Goal: Task Accomplishment & Management: Use online tool/utility

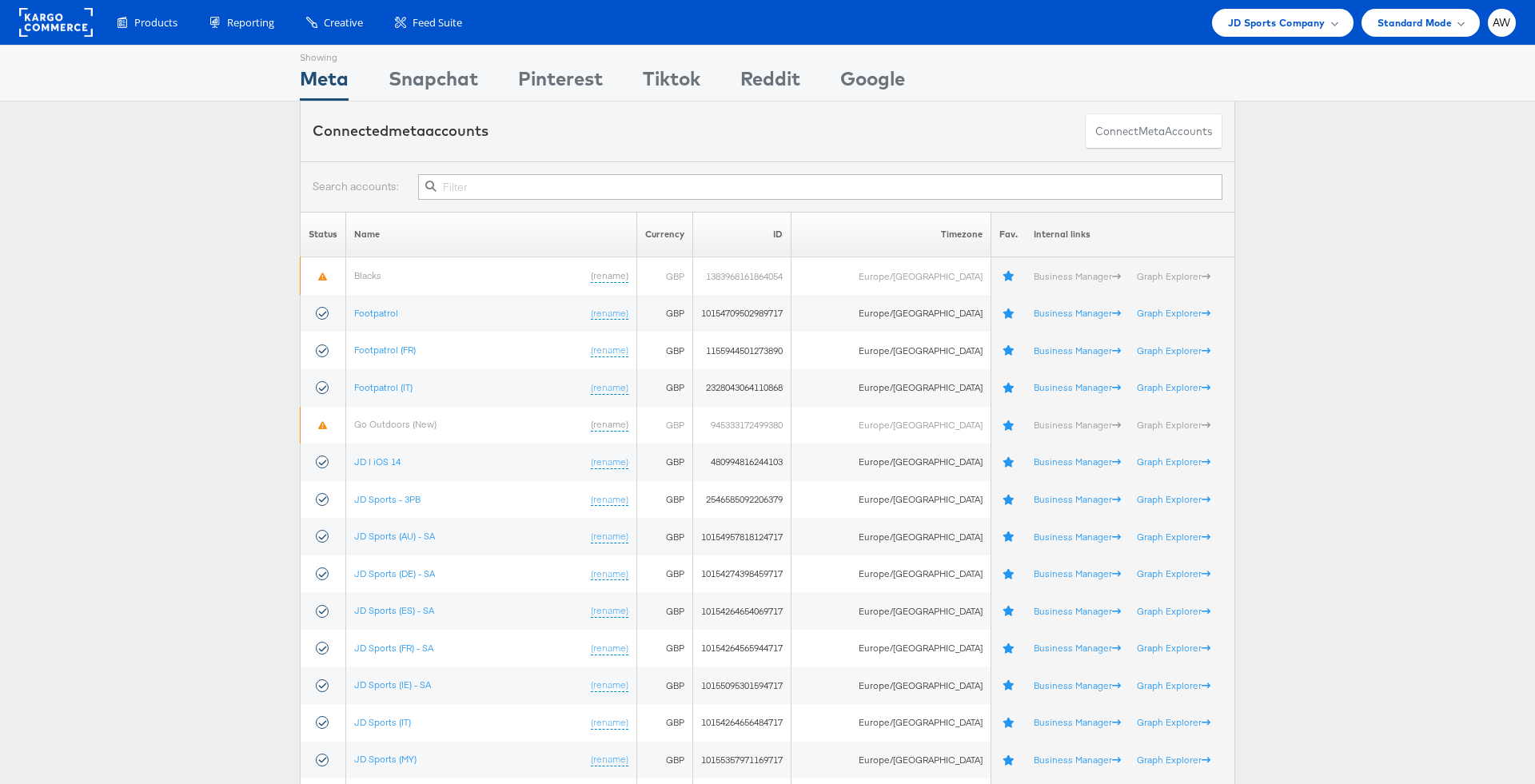
click at [609, 194] on input "text" at bounding box center [820, 187] width 805 height 25
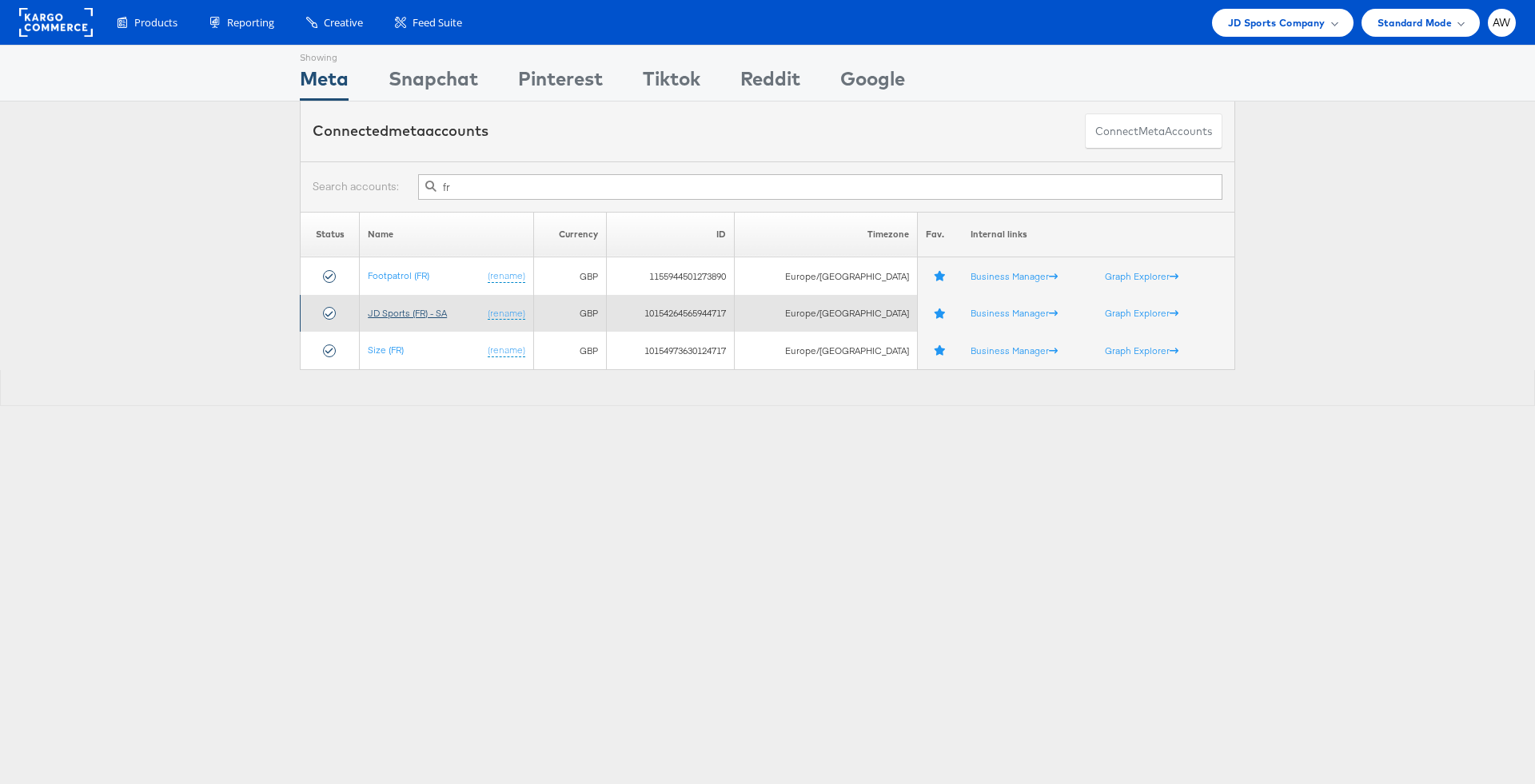
type input "fr"
click at [435, 311] on link "JD Sports (FR) - SA" at bounding box center [407, 313] width 79 height 12
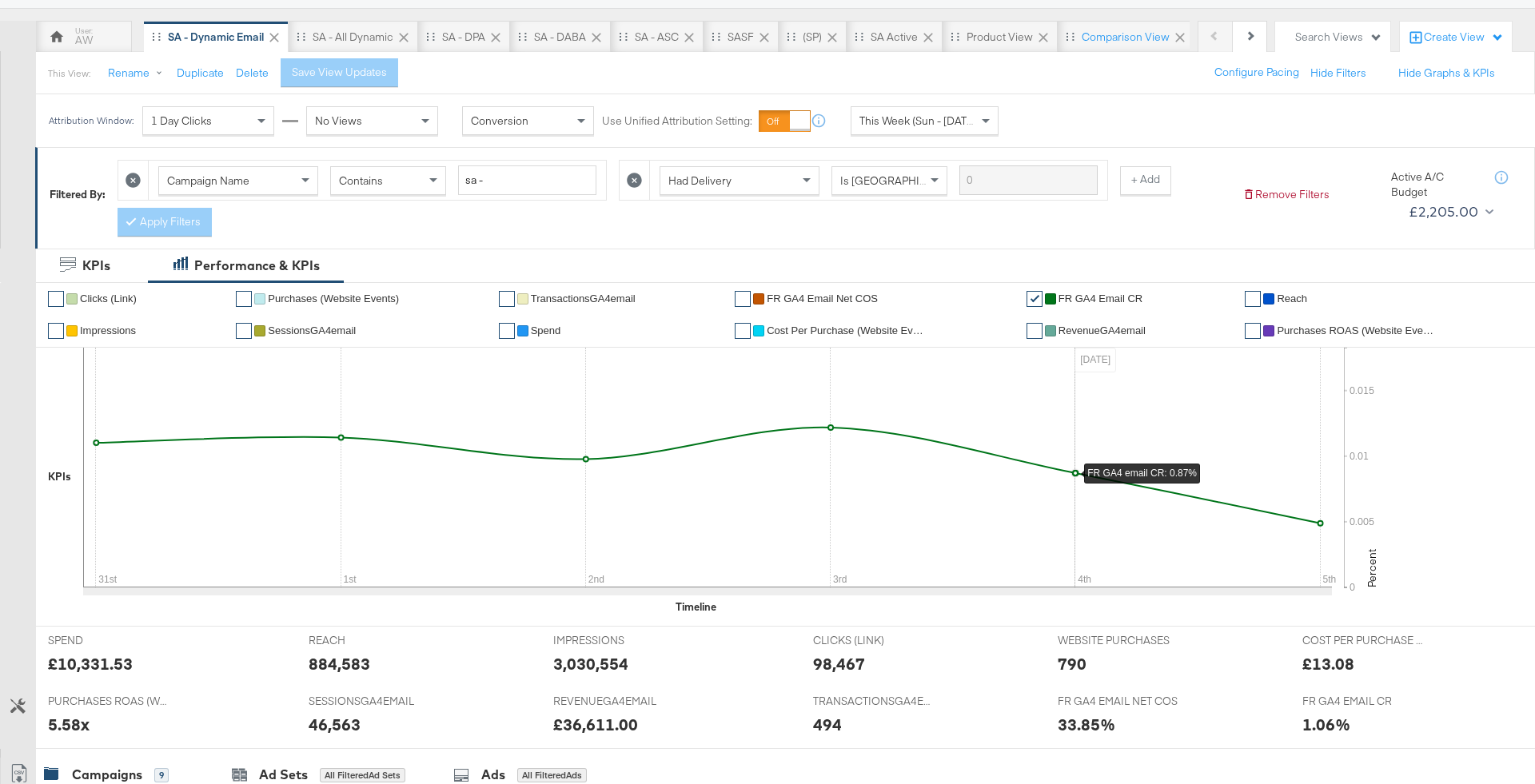
scroll to position [770, 0]
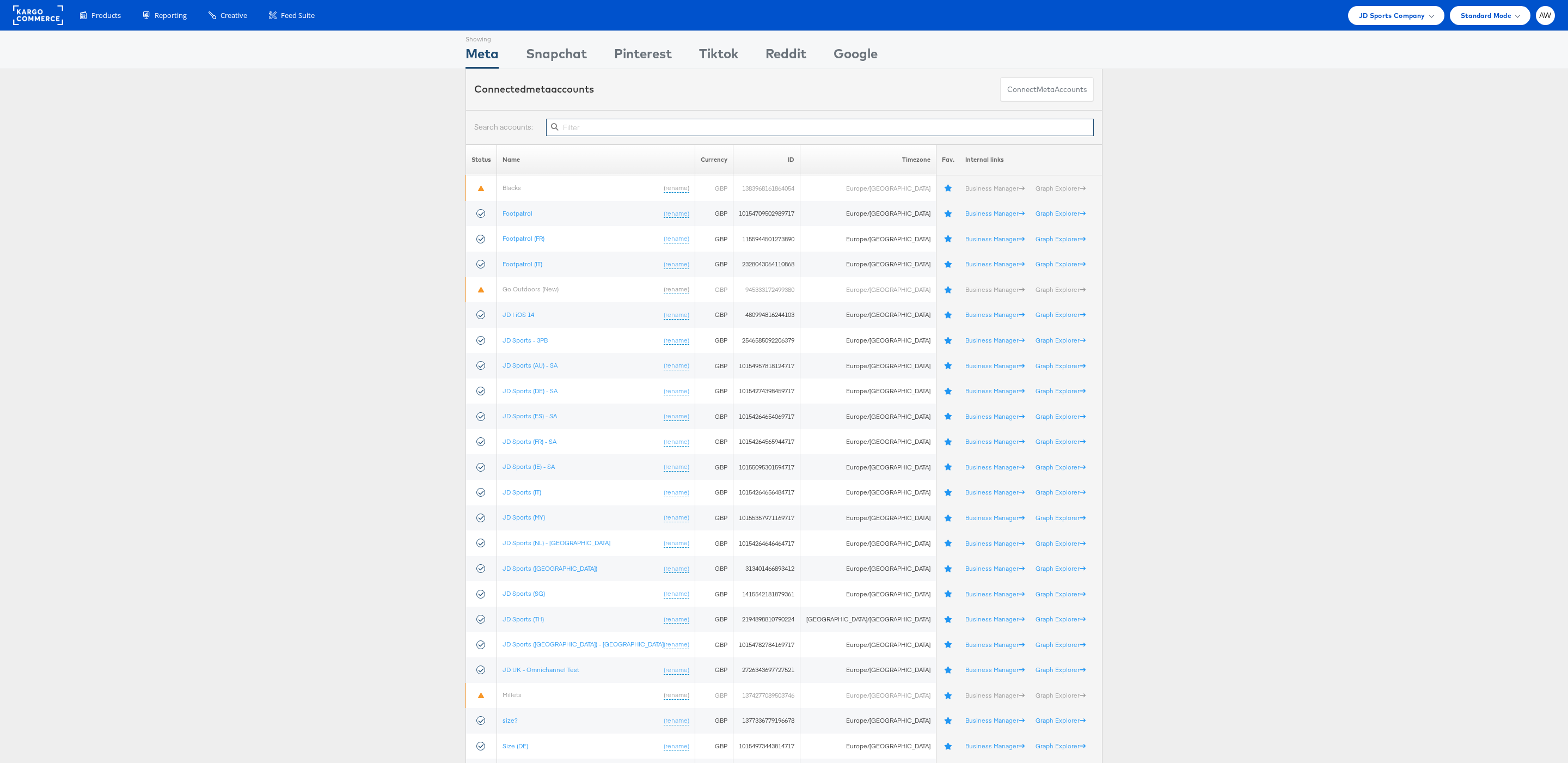
click at [717, 130] on input "text" at bounding box center [820, 127] width 548 height 17
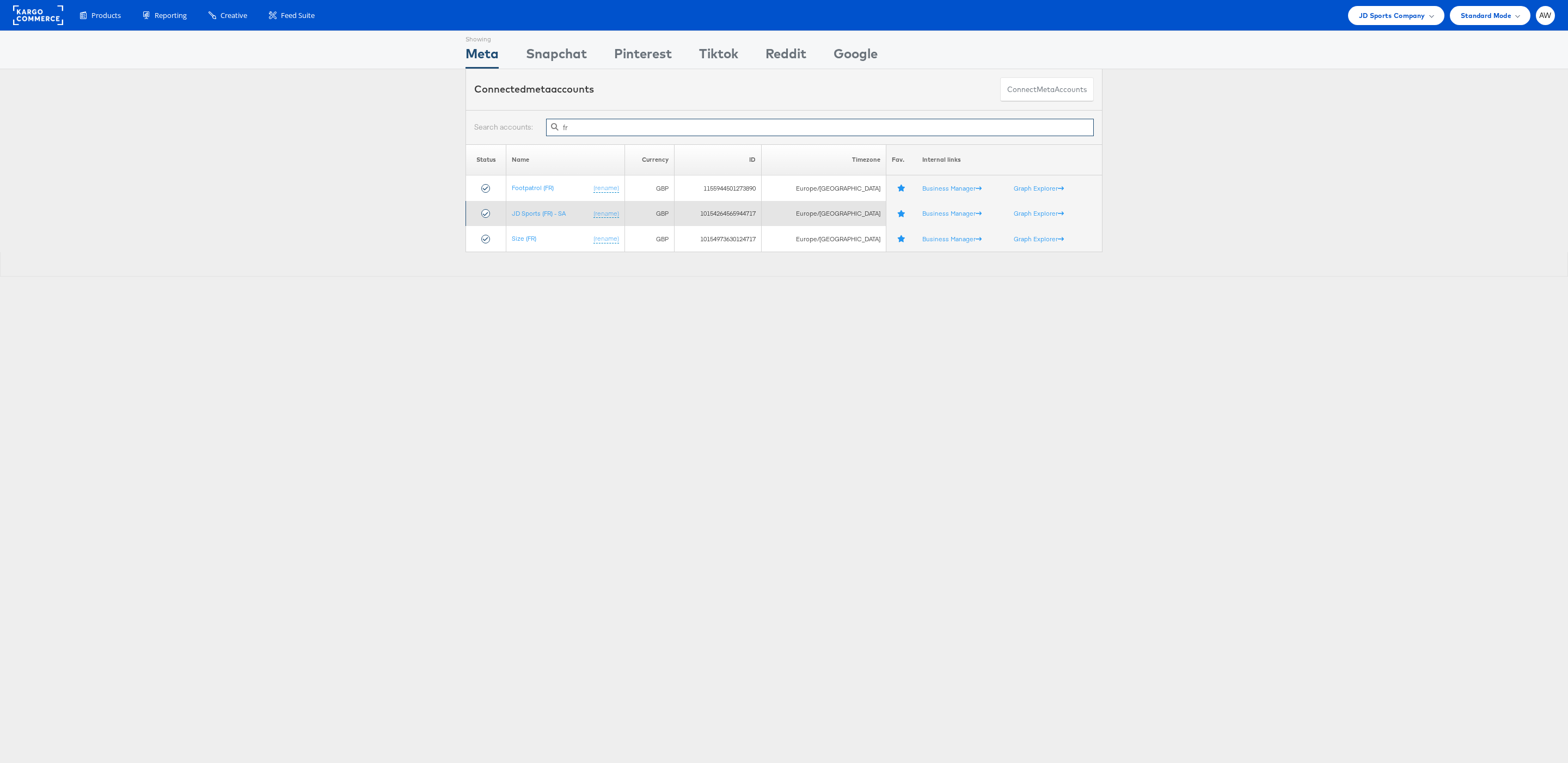
type input "fr"
click at [553, 219] on td "JD Sports (FR) - SA (rename)" at bounding box center [565, 214] width 118 height 26
click at [546, 209] on td "JD Sports (FR) - SA (rename)" at bounding box center [565, 214] width 118 height 26
click at [557, 216] on link "JD Sports (FR) - SA" at bounding box center [539, 213] width 54 height 8
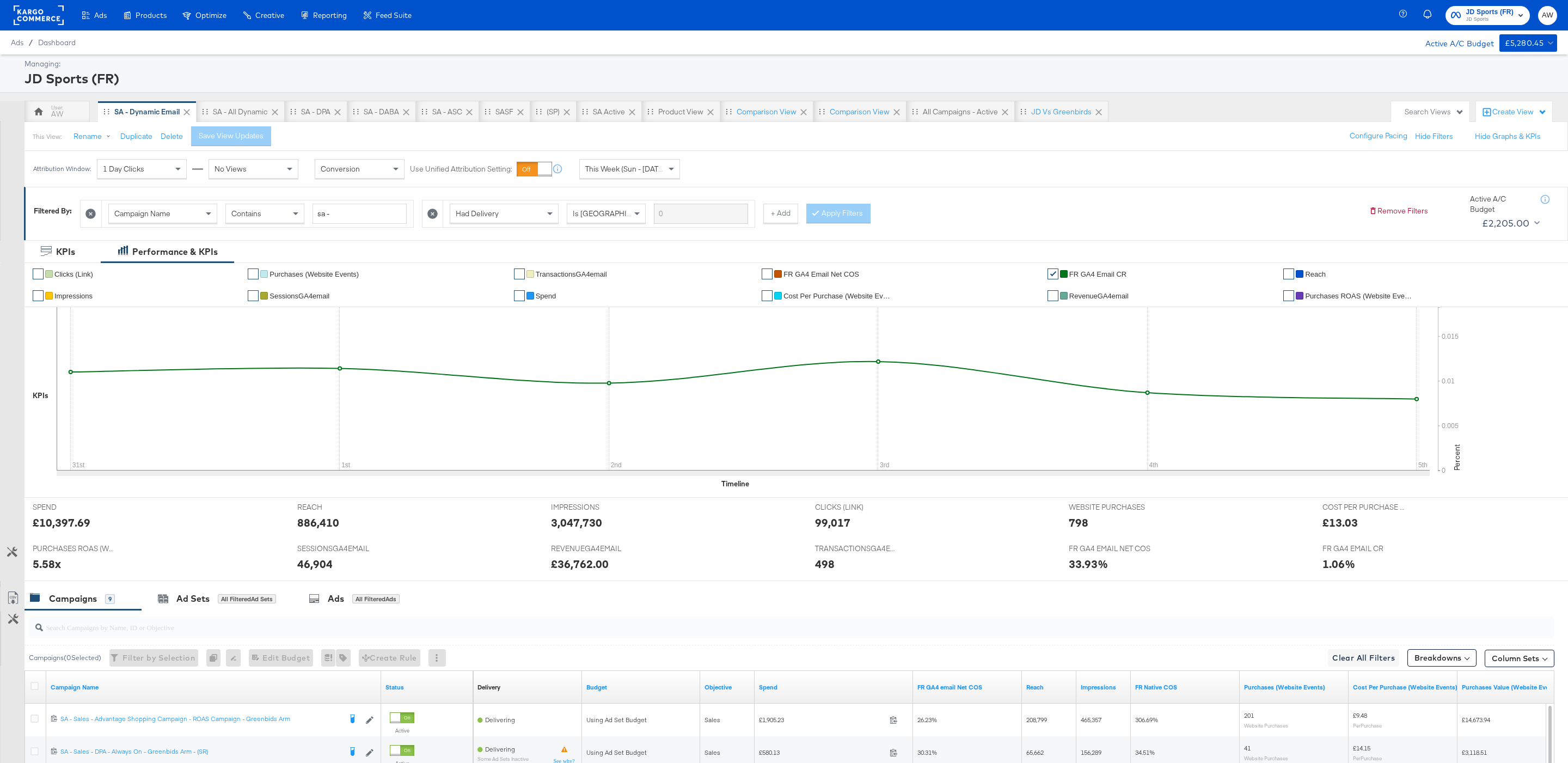
scroll to position [286, 0]
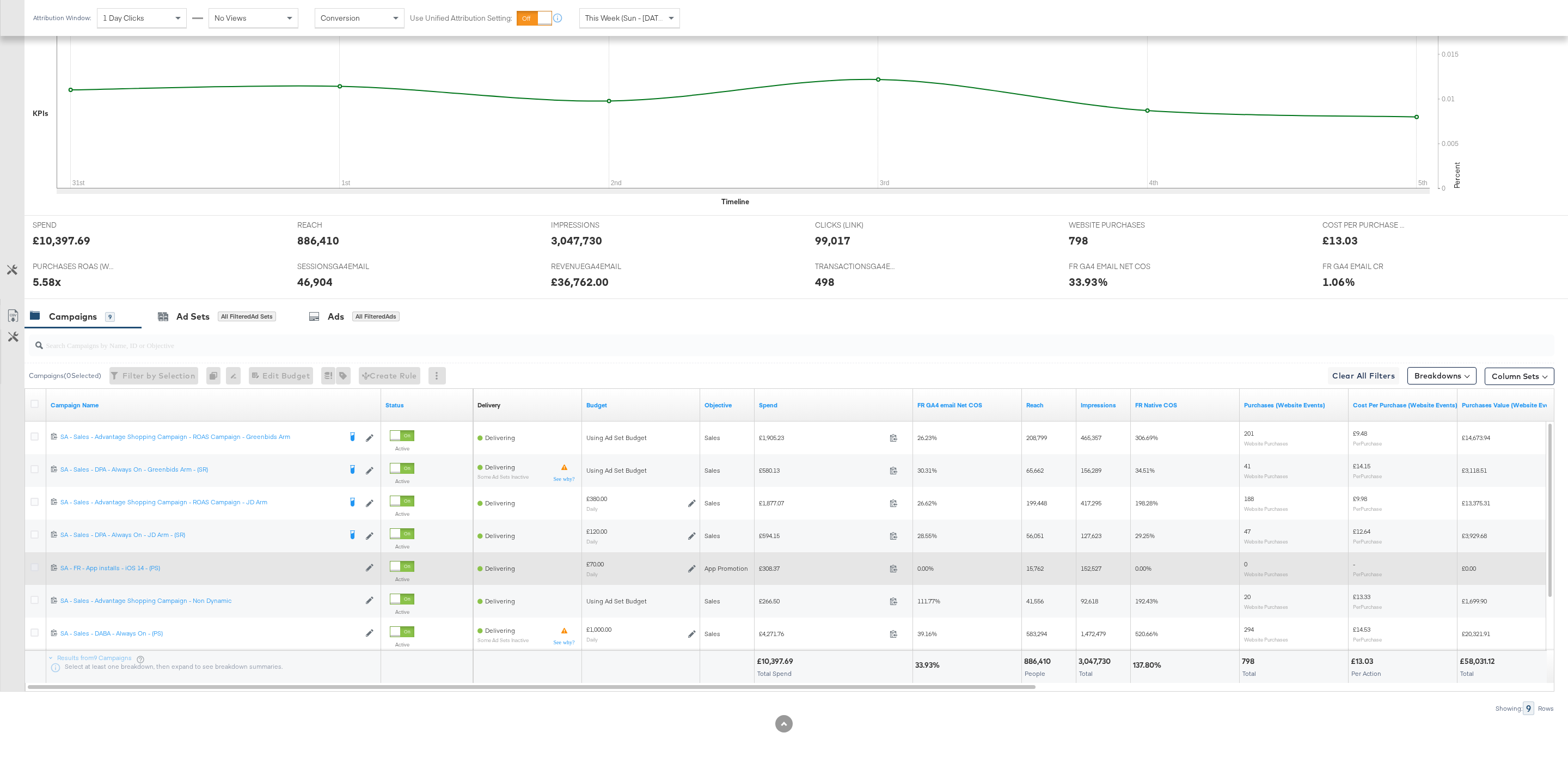
click at [32, 567] on icon at bounding box center [35, 567] width 8 height 8
click at [0, 0] on input "checkbox" at bounding box center [0, 0] width 0 height 0
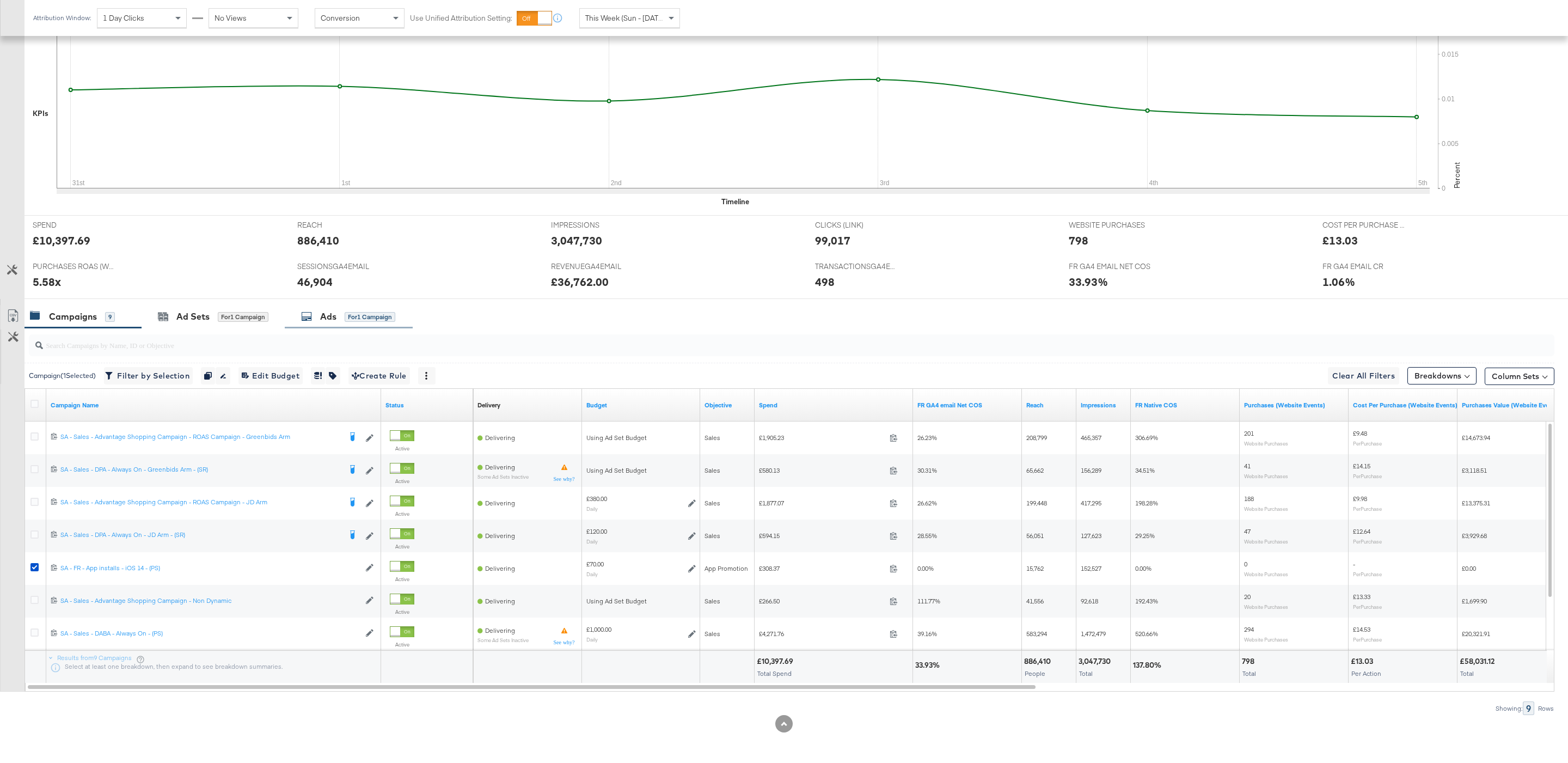
click at [335, 313] on div "Ads" at bounding box center [328, 316] width 17 height 13
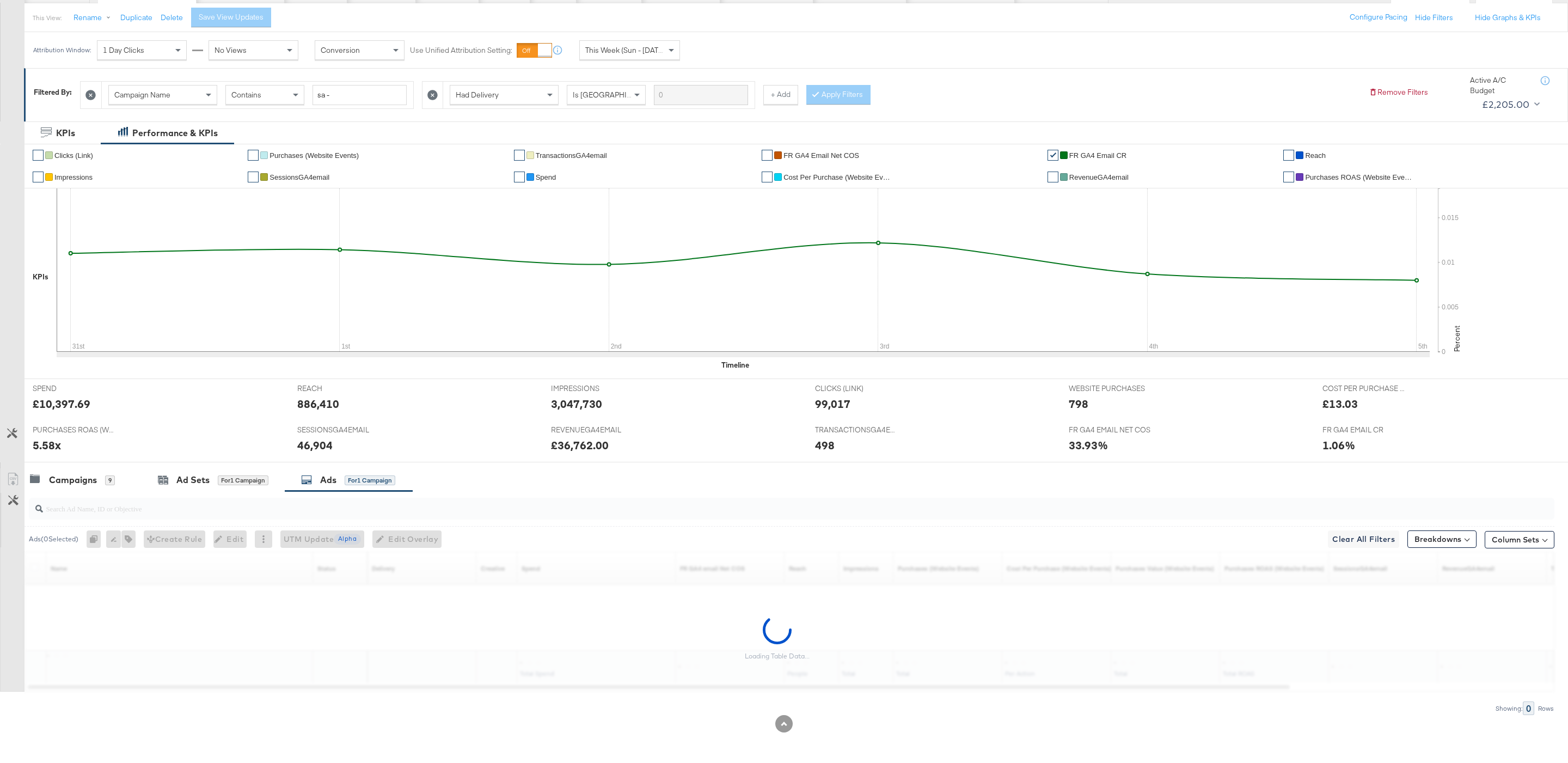
scroll to position [122, 0]
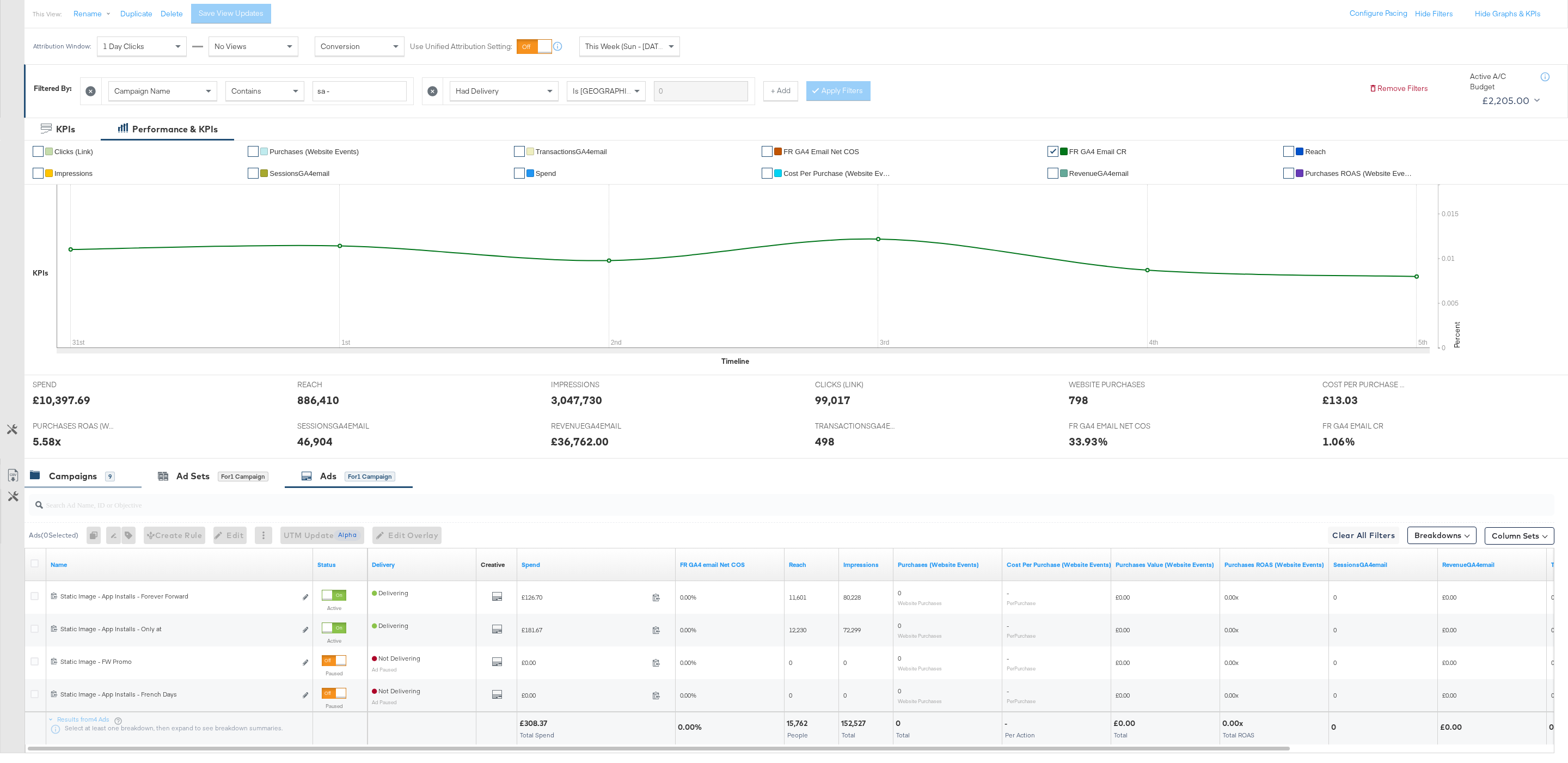
click at [107, 479] on div "9" at bounding box center [110, 476] width 10 height 10
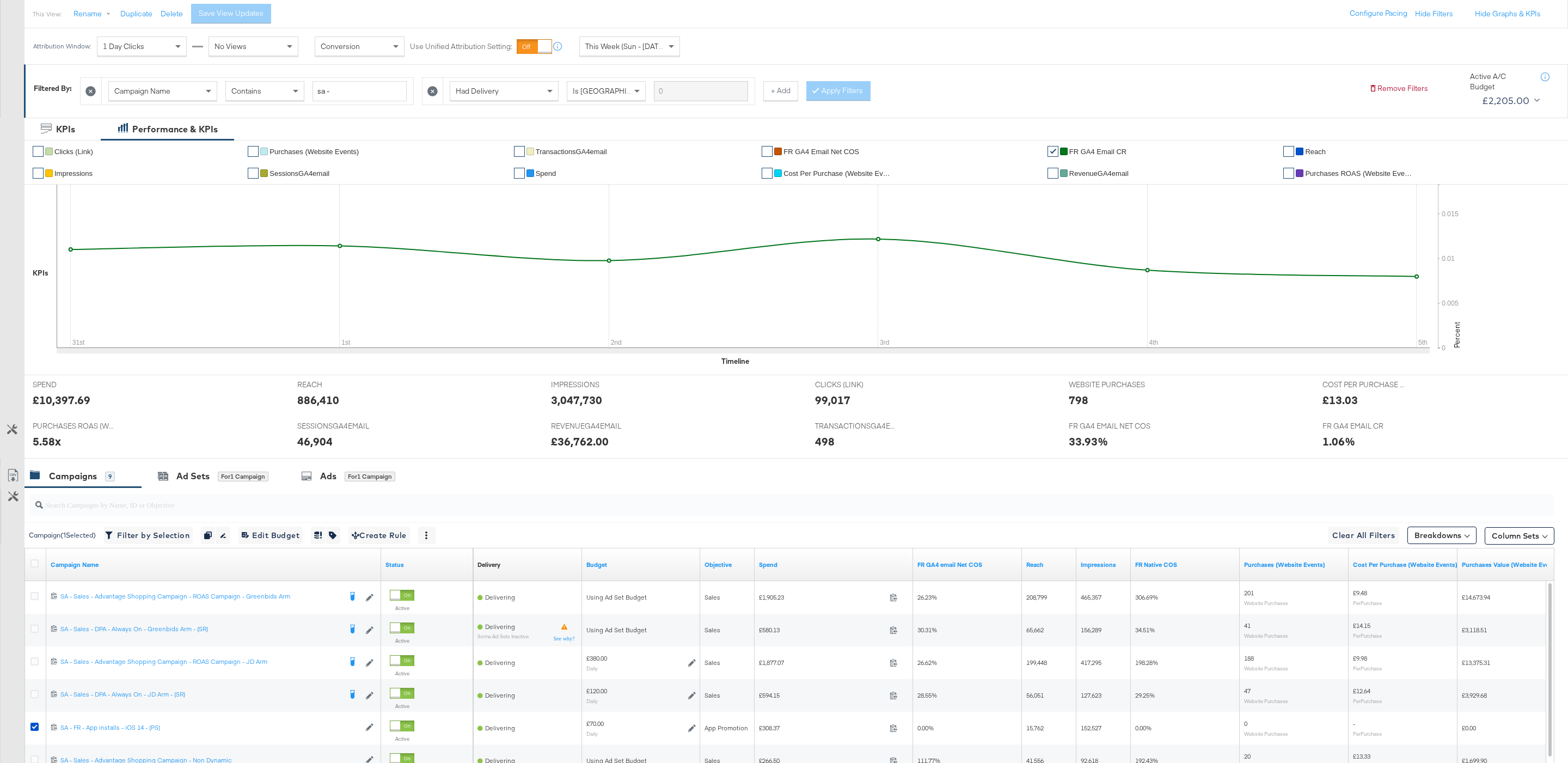
scroll to position [286, 0]
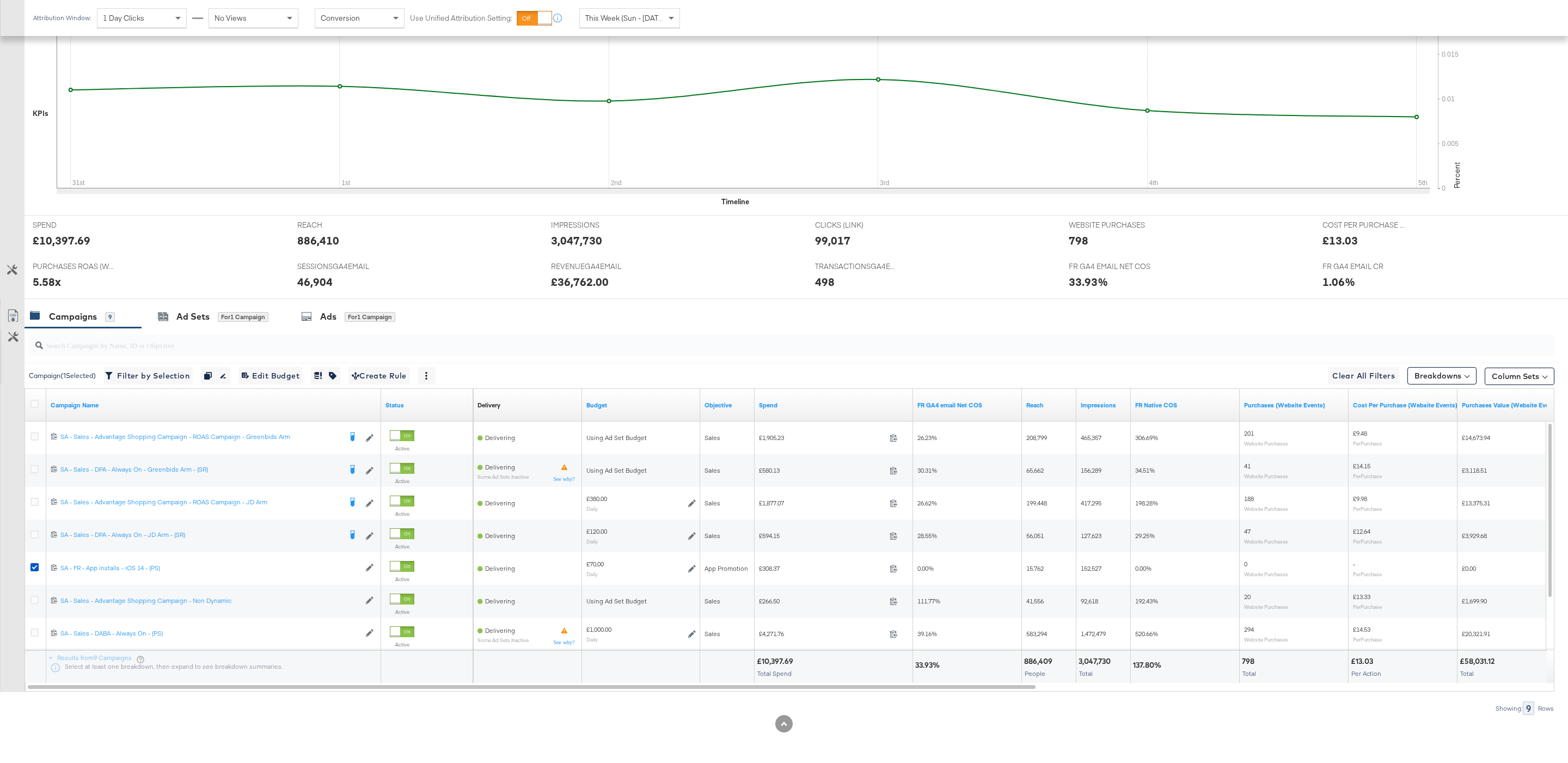
click at [20, 564] on div "Customize KPIs Export as CSV" at bounding box center [12, 498] width 25 height 386
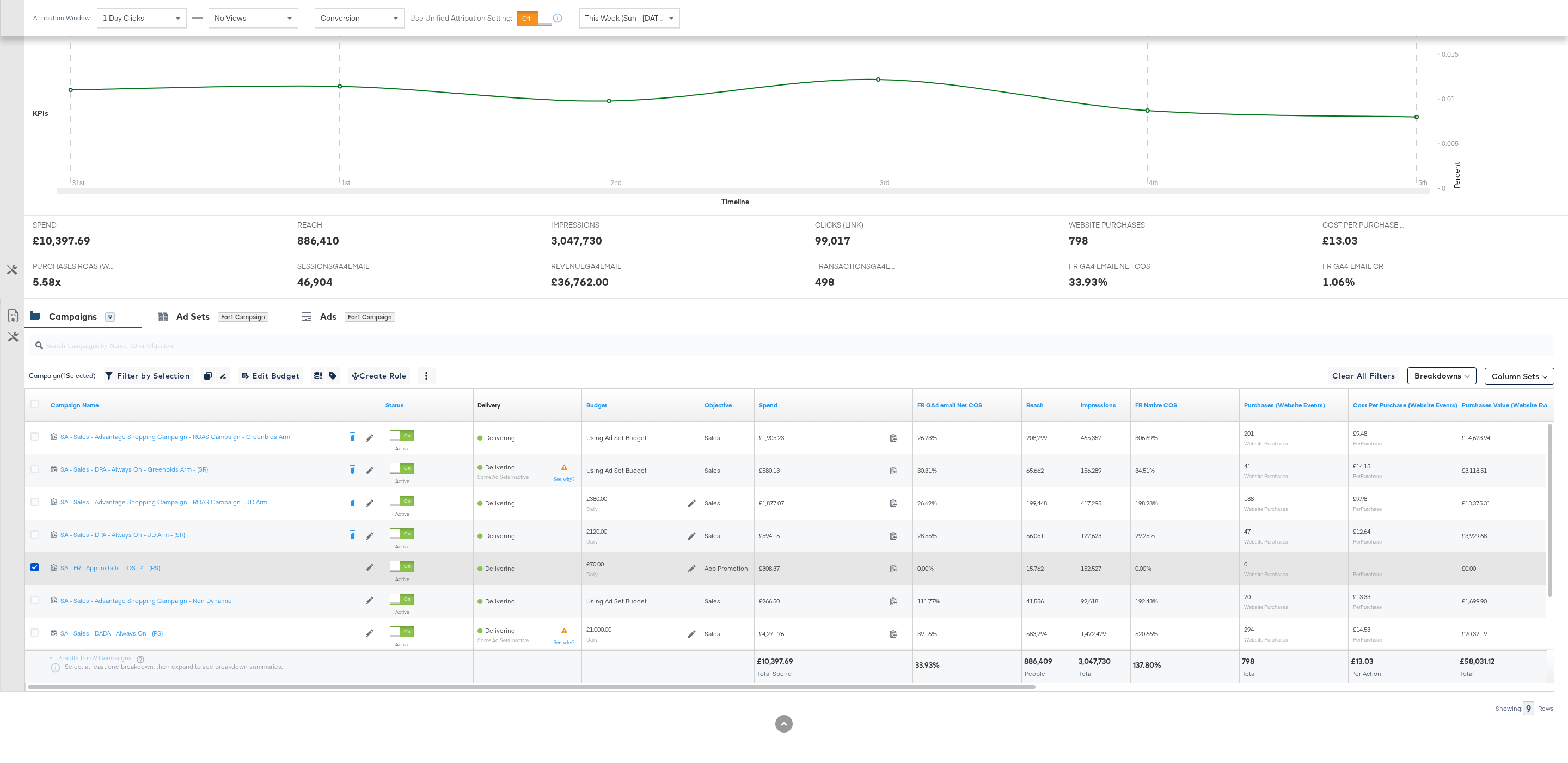
click at [25, 569] on div at bounding box center [36, 568] width 21 height 33
click at [28, 562] on div at bounding box center [36, 568] width 20 height 20
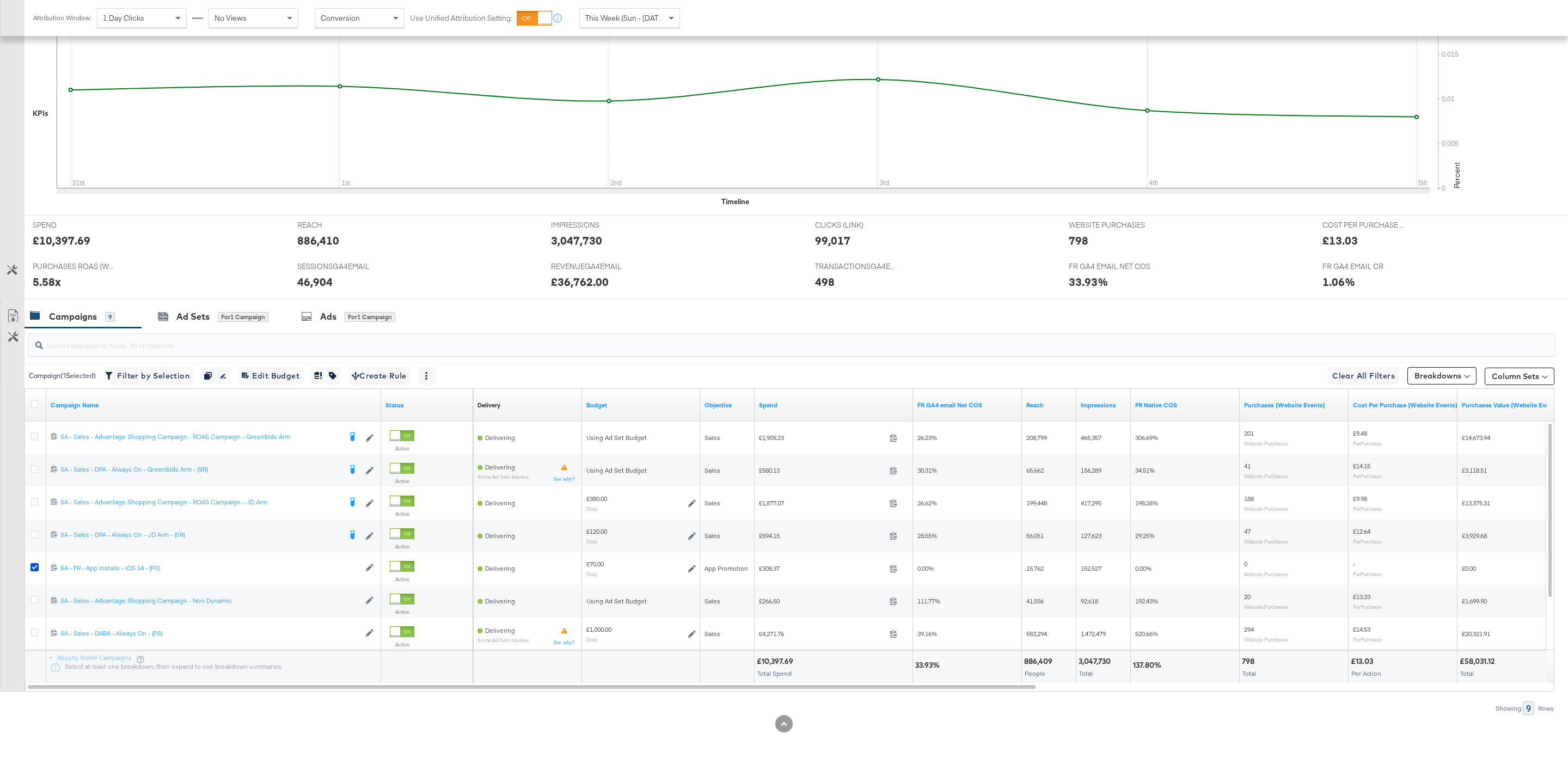
click at [278, 334] on input "search" at bounding box center [727, 341] width 1367 height 21
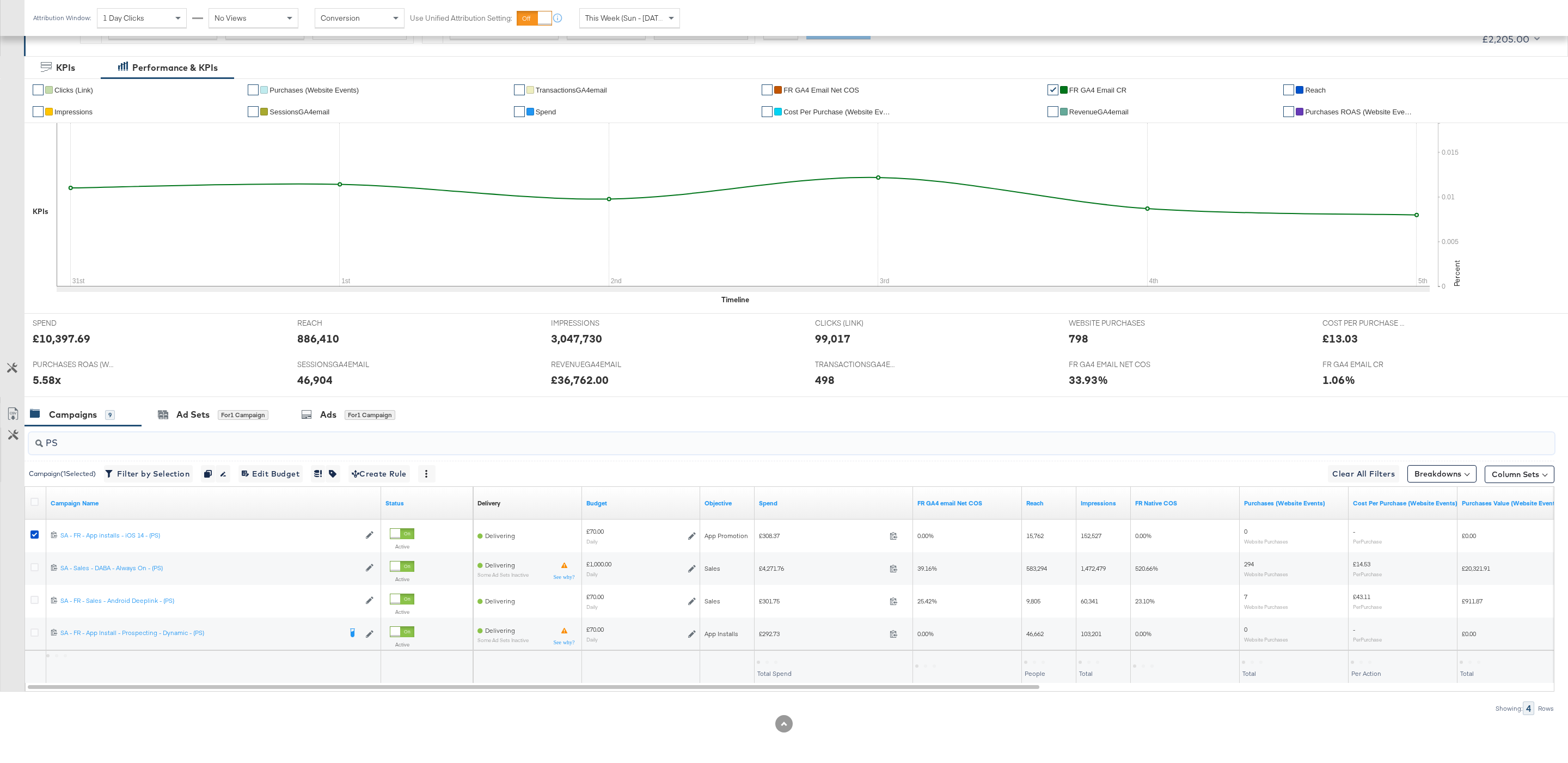
scroll to position [188, 0]
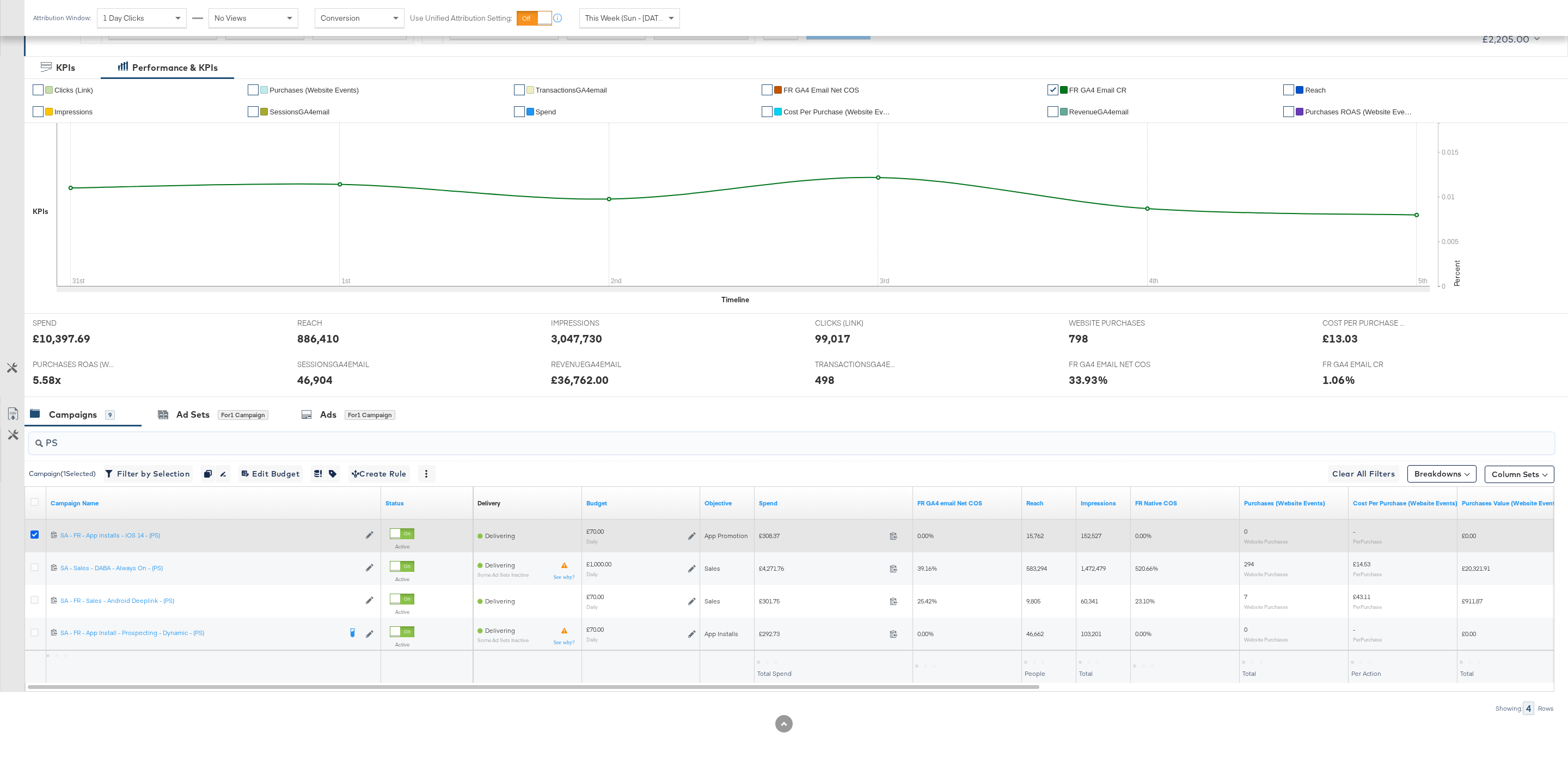
type input "PS"
click at [33, 531] on icon at bounding box center [35, 535] width 8 height 8
click at [0, 0] on input "checkbox" at bounding box center [0, 0] width 0 height 0
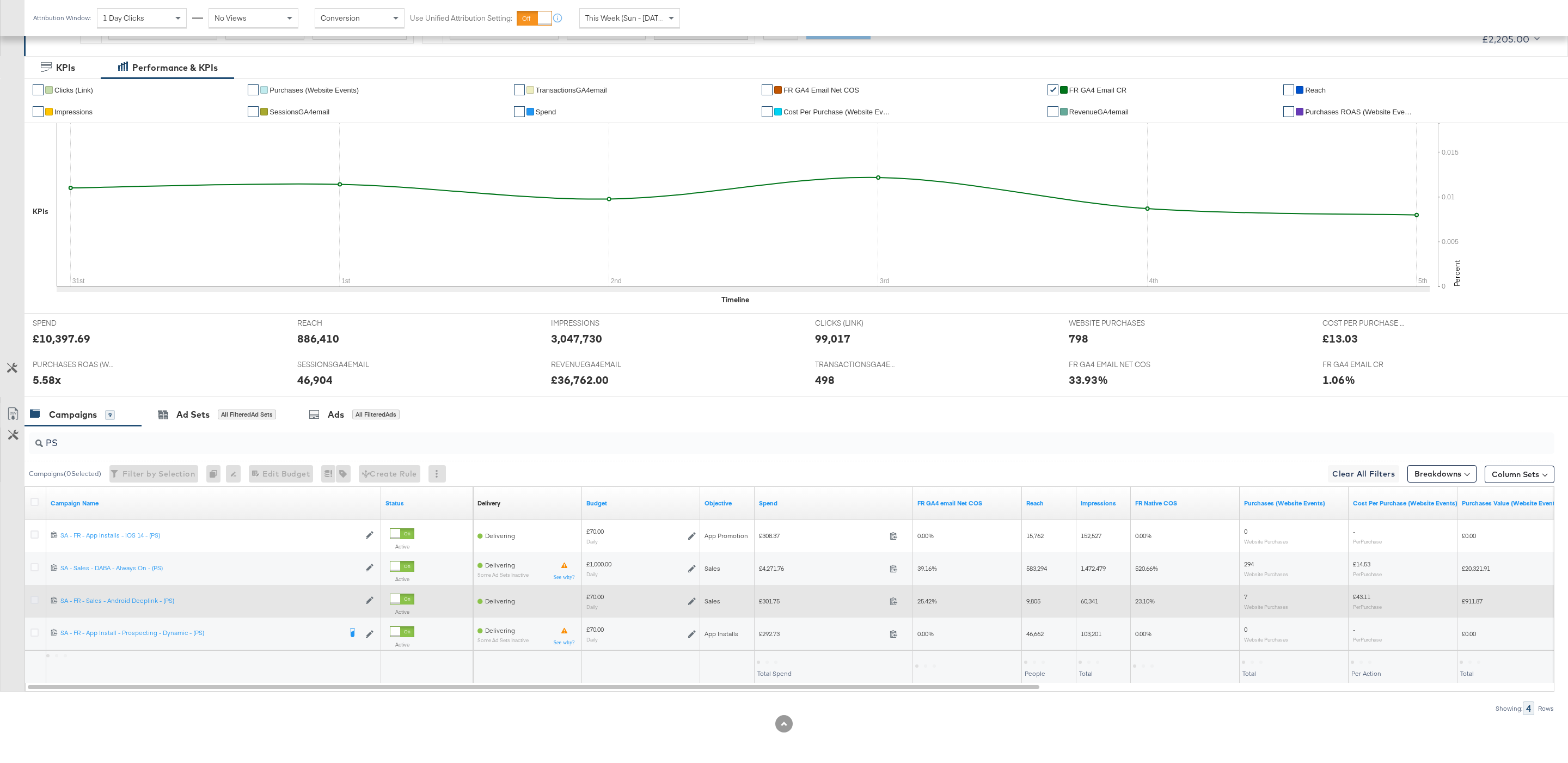
click at [37, 599] on icon at bounding box center [35, 600] width 8 height 8
click at [0, 0] on input "checkbox" at bounding box center [0, 0] width 0 height 0
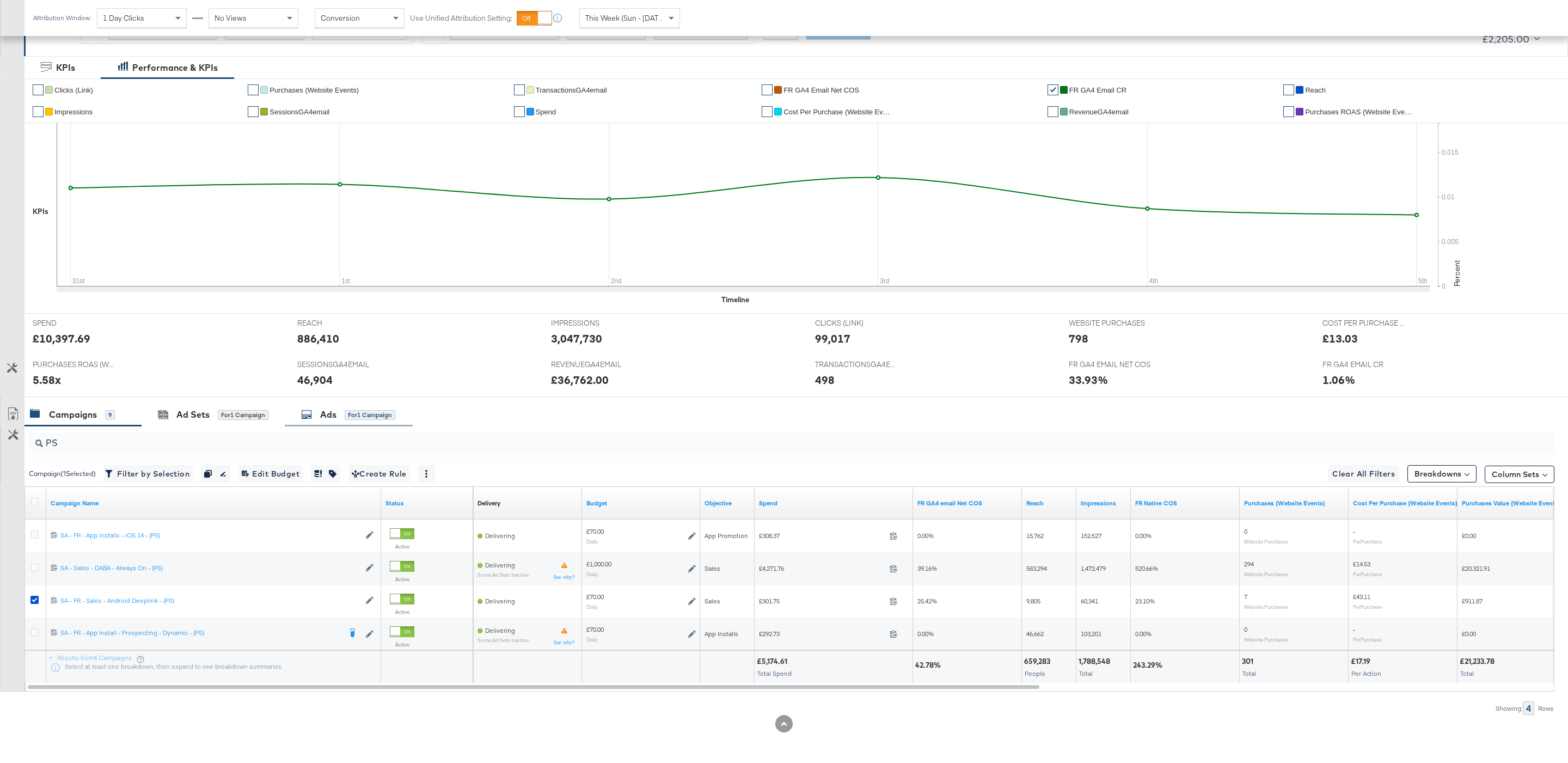
click at [342, 409] on div "Ads for 1 Campaign" at bounding box center [348, 414] width 94 height 13
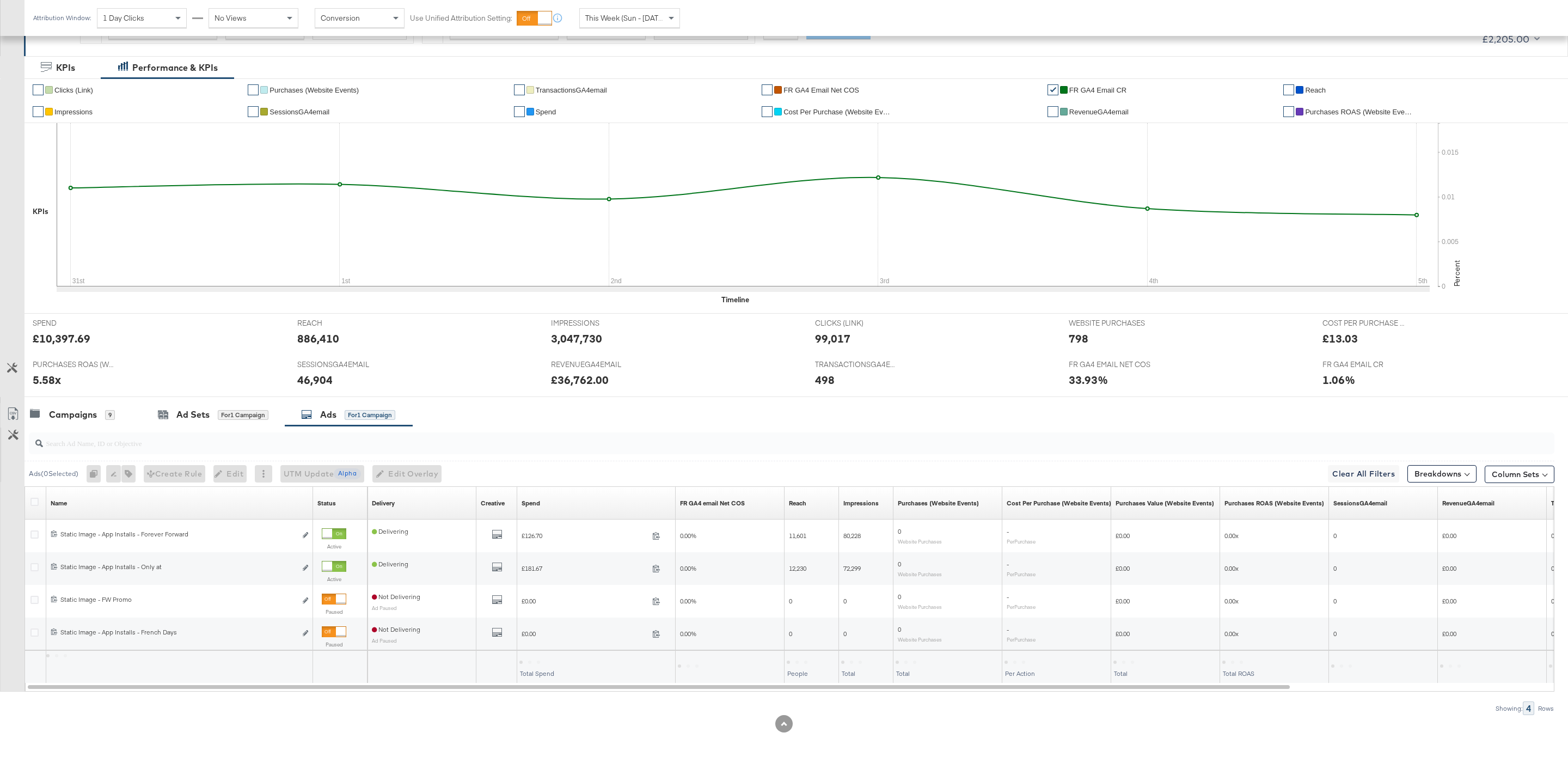
scroll to position [122, 0]
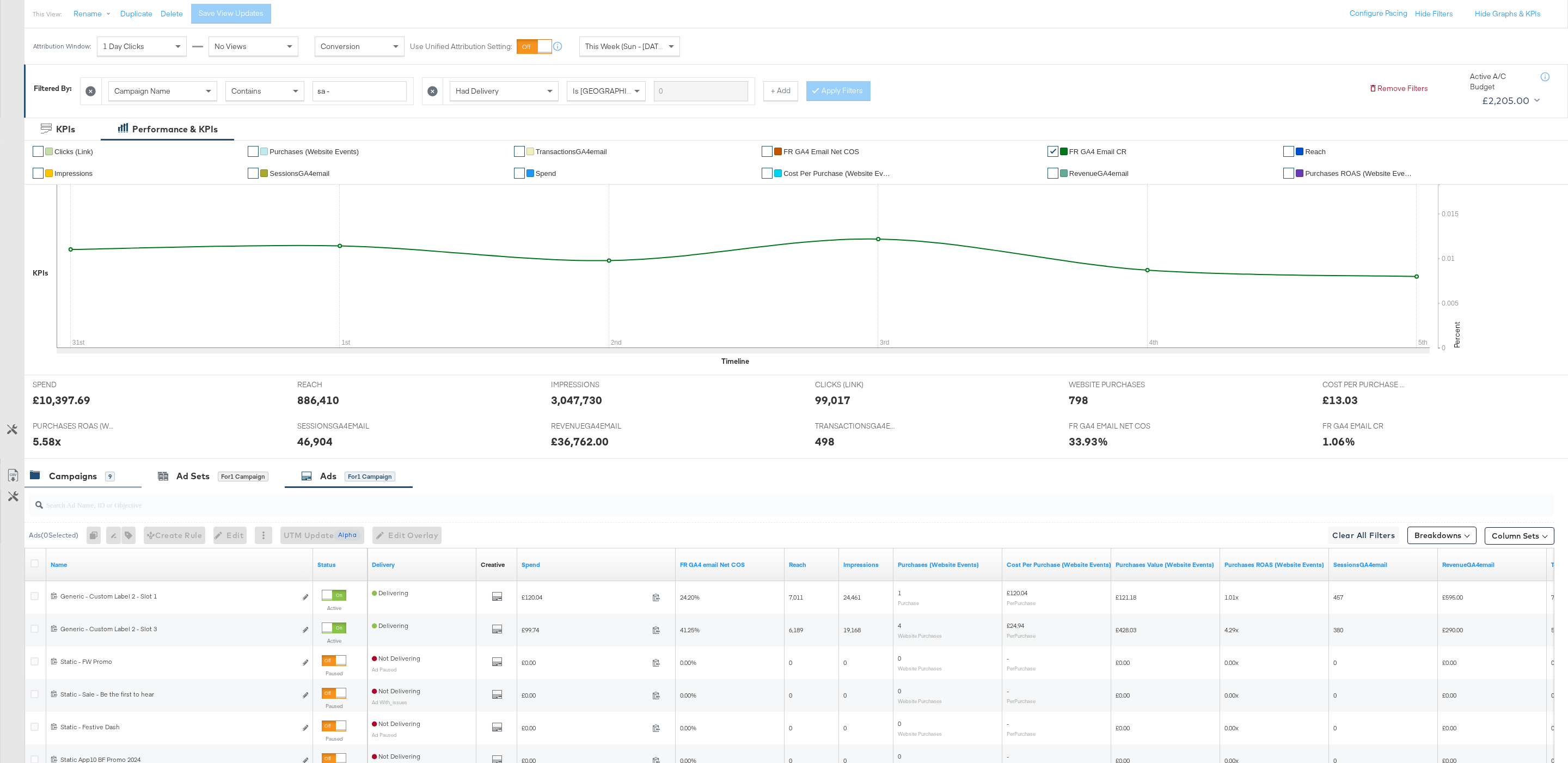
click at [86, 488] on div "Campaigns 9" at bounding box center [83, 475] width 117 height 23
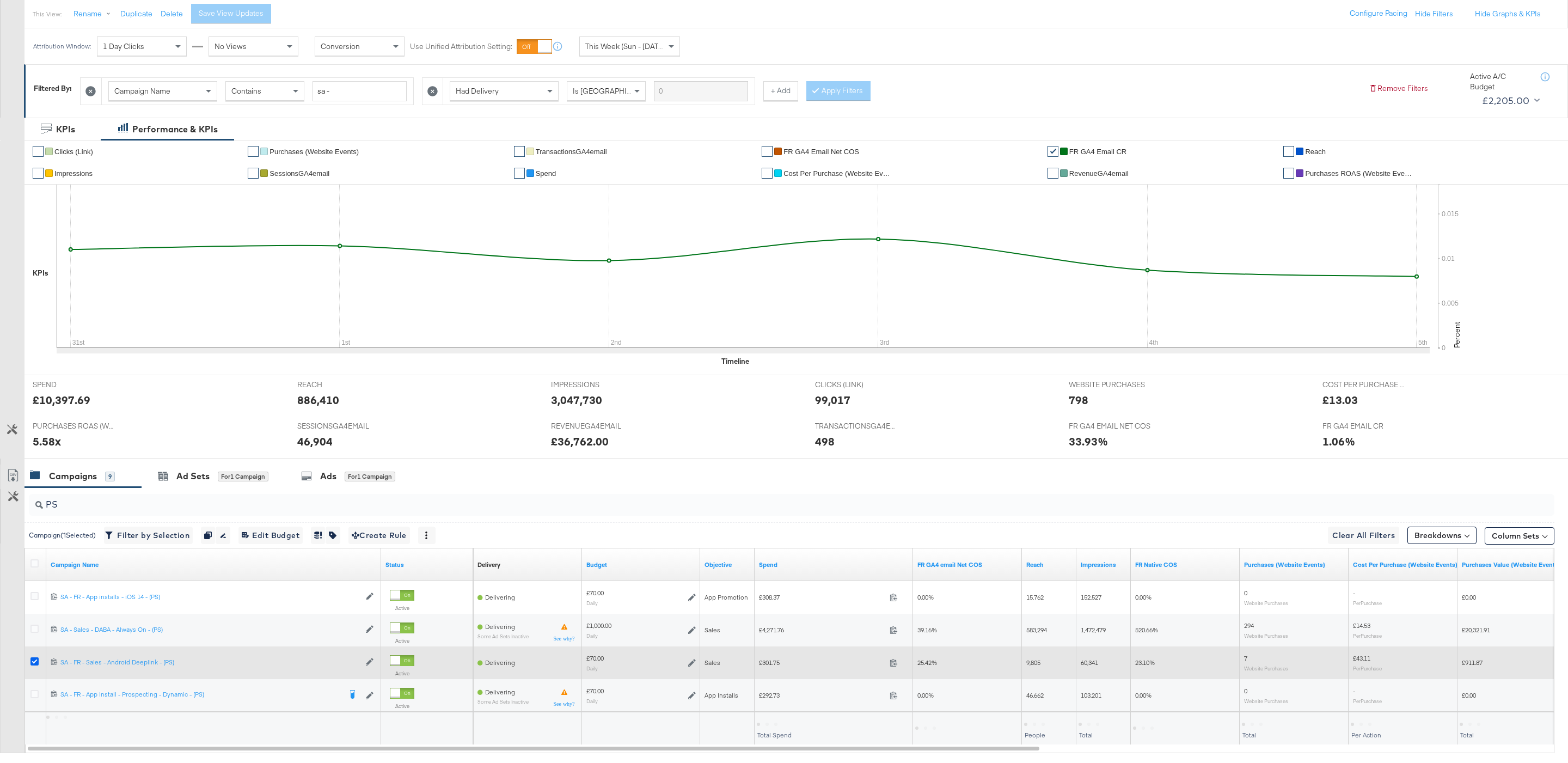
click at [31, 665] on icon at bounding box center [35, 661] width 8 height 8
click at [0, 0] on input "checkbox" at bounding box center [0, 0] width 0 height 0
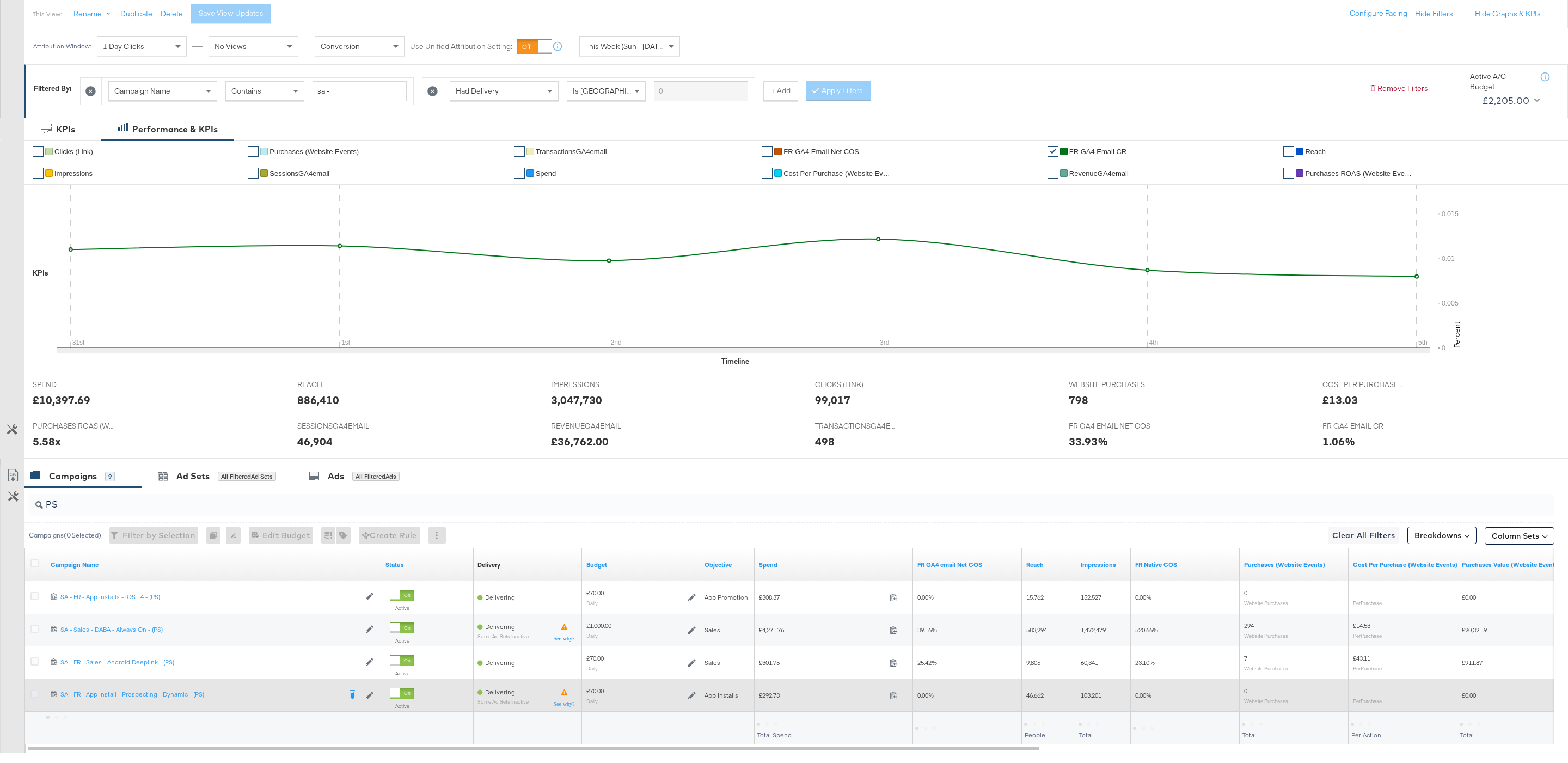
click at [36, 693] on icon at bounding box center [35, 694] width 8 height 8
click at [0, 0] on input "checkbox" at bounding box center [0, 0] width 0 height 0
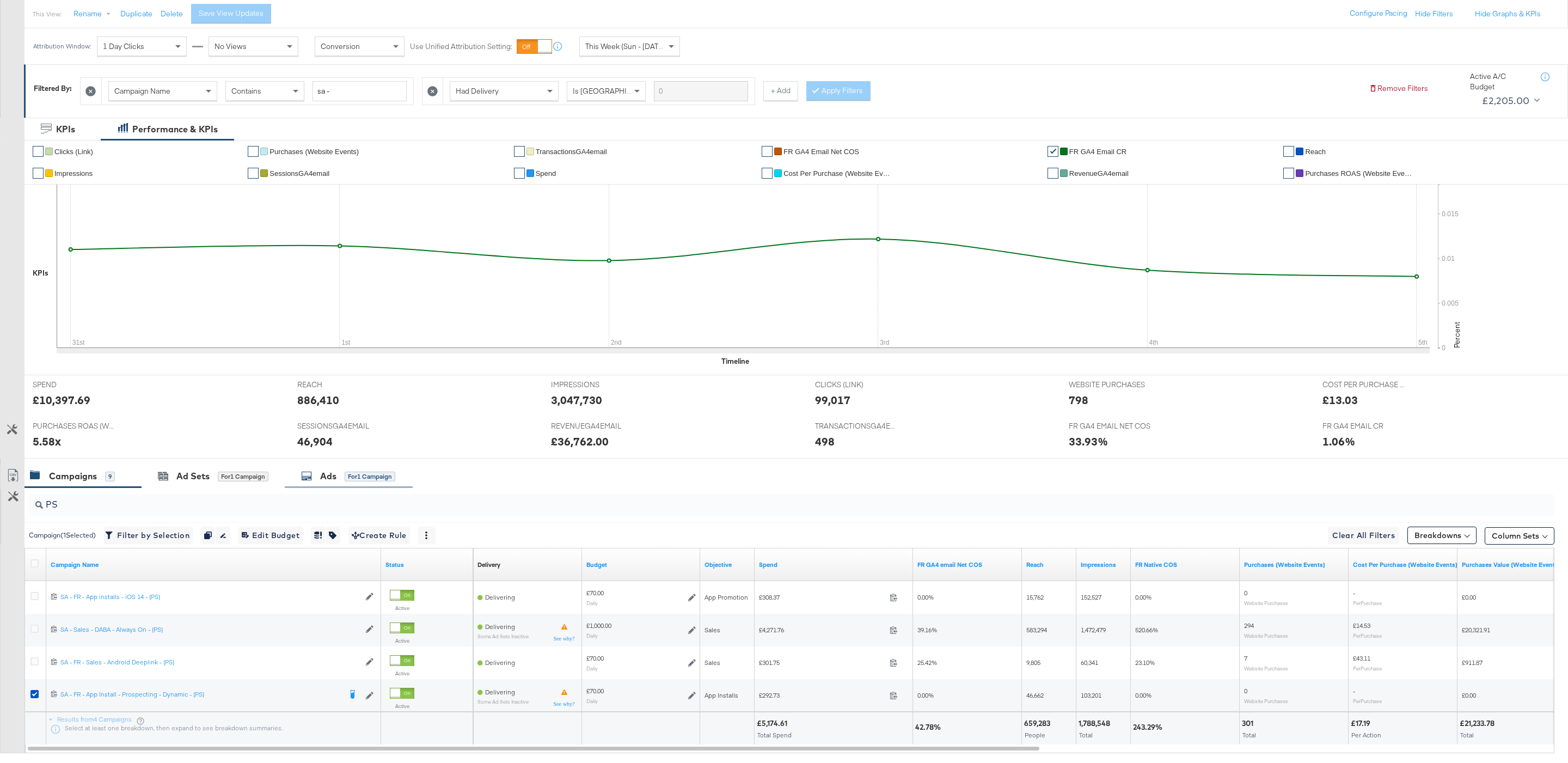
click at [328, 475] on div "Ads" at bounding box center [328, 476] width 17 height 13
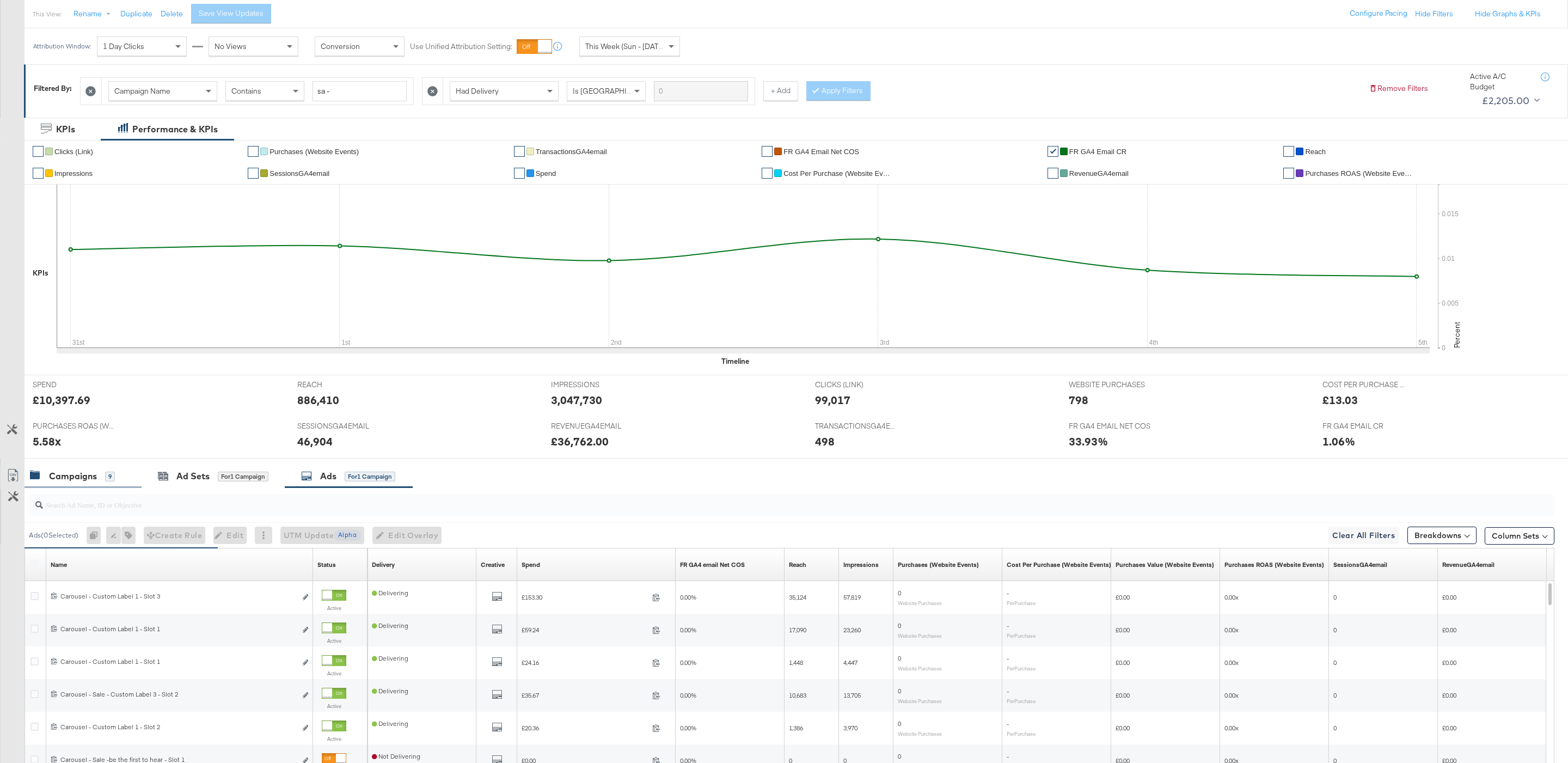
click at [105, 481] on div "9" at bounding box center [110, 476] width 10 height 10
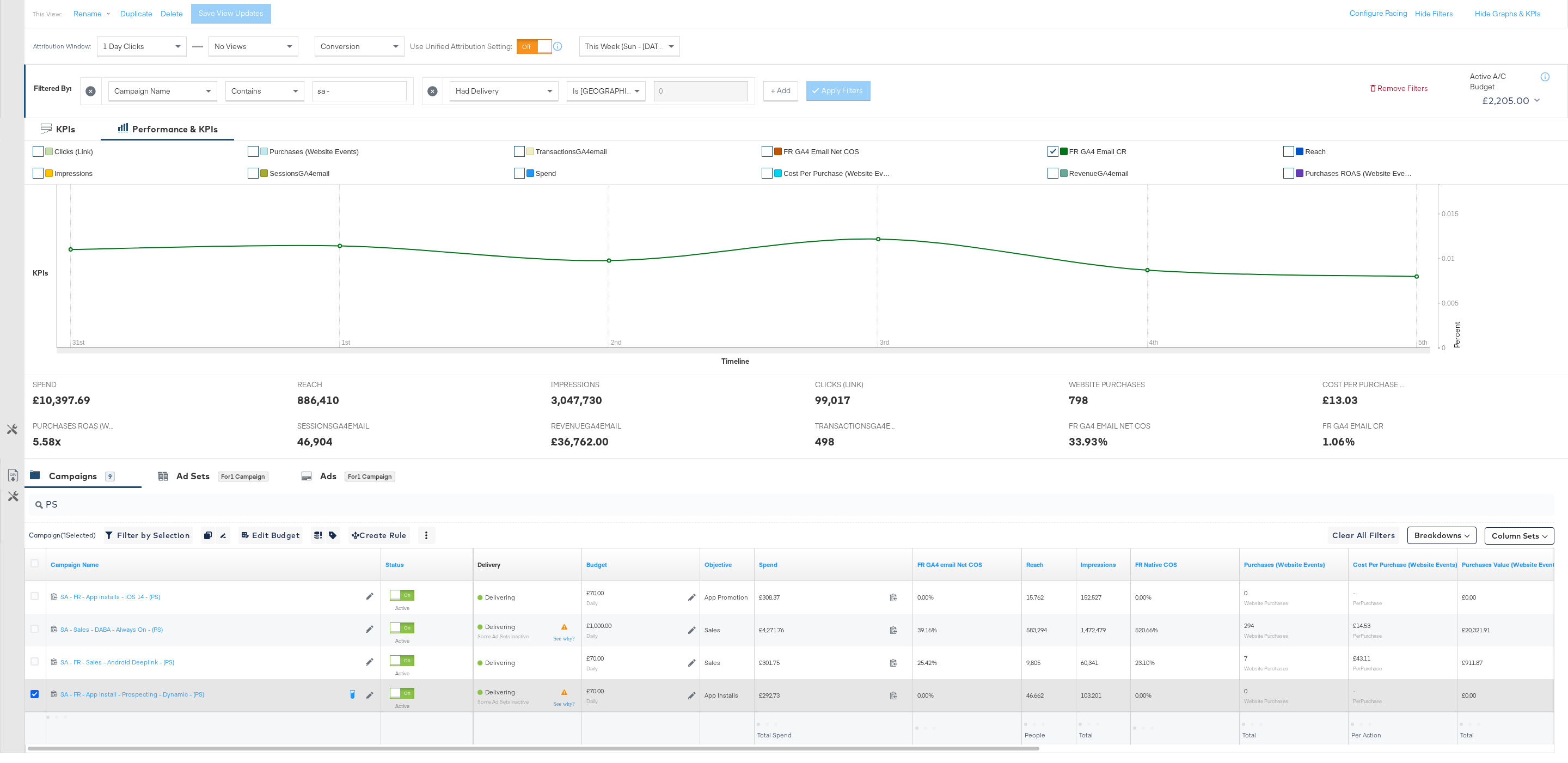
click at [36, 696] on icon at bounding box center [35, 694] width 8 height 8
click at [0, 0] on input "checkbox" at bounding box center [0, 0] width 0 height 0
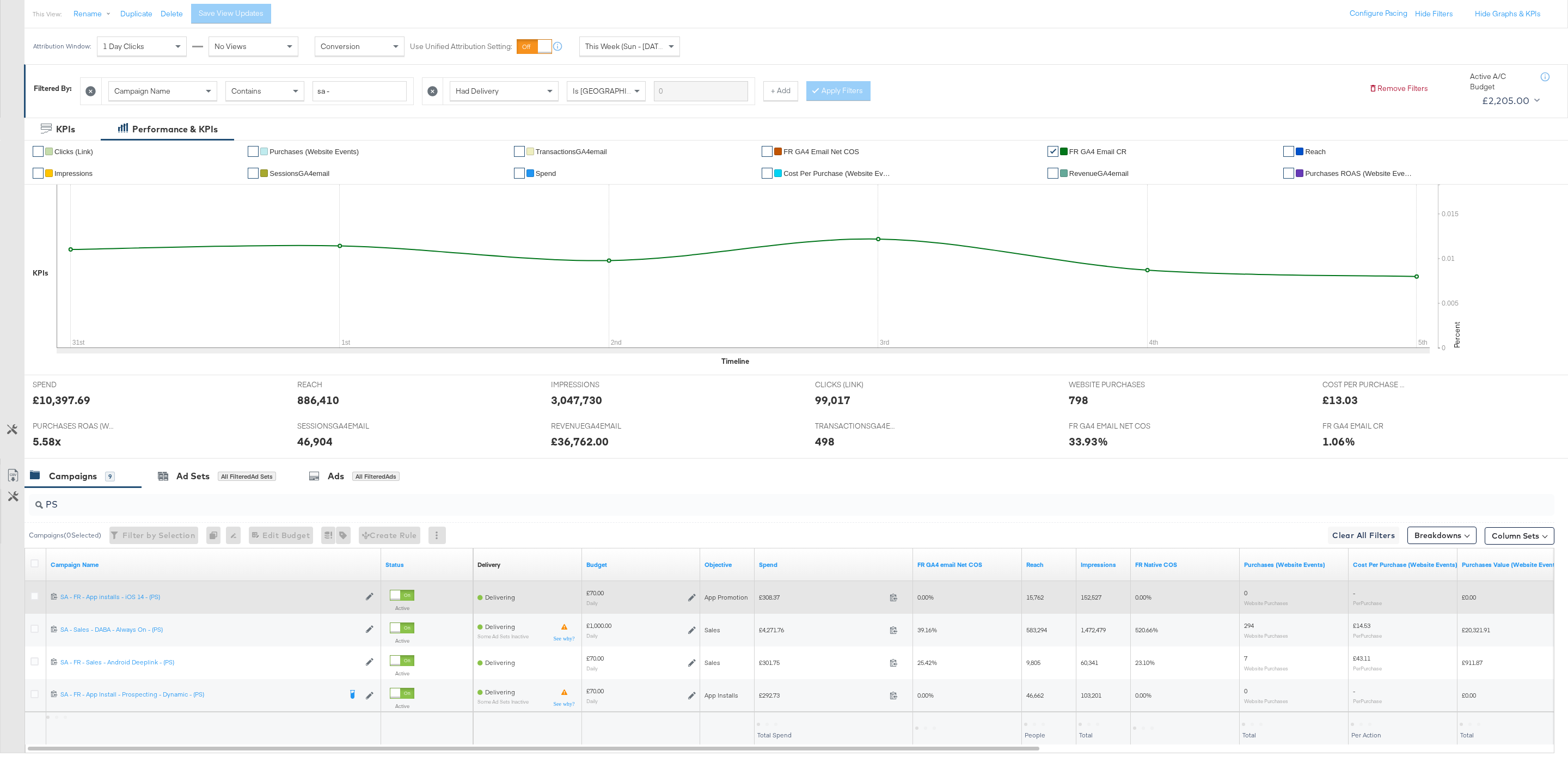
click at [41, 596] on div at bounding box center [36, 597] width 11 height 11
click at [32, 600] on icon at bounding box center [35, 596] width 8 height 8
click at [0, 0] on input "checkbox" at bounding box center [0, 0] width 0 height 0
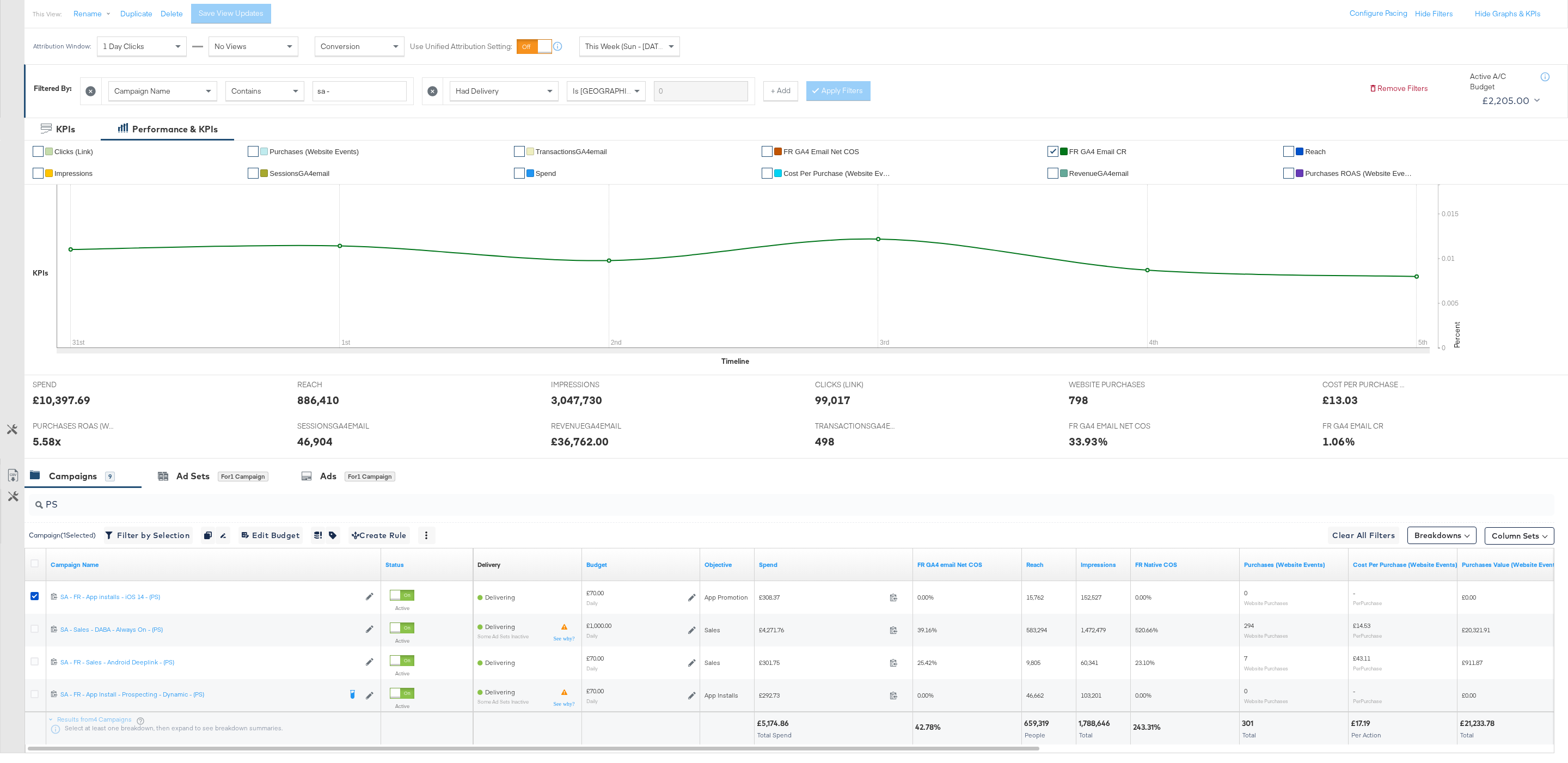
click at [351, 491] on div "PS" at bounding box center [790, 505] width 1530 height 35
click at [337, 477] on div "Ads" at bounding box center [328, 476] width 17 height 13
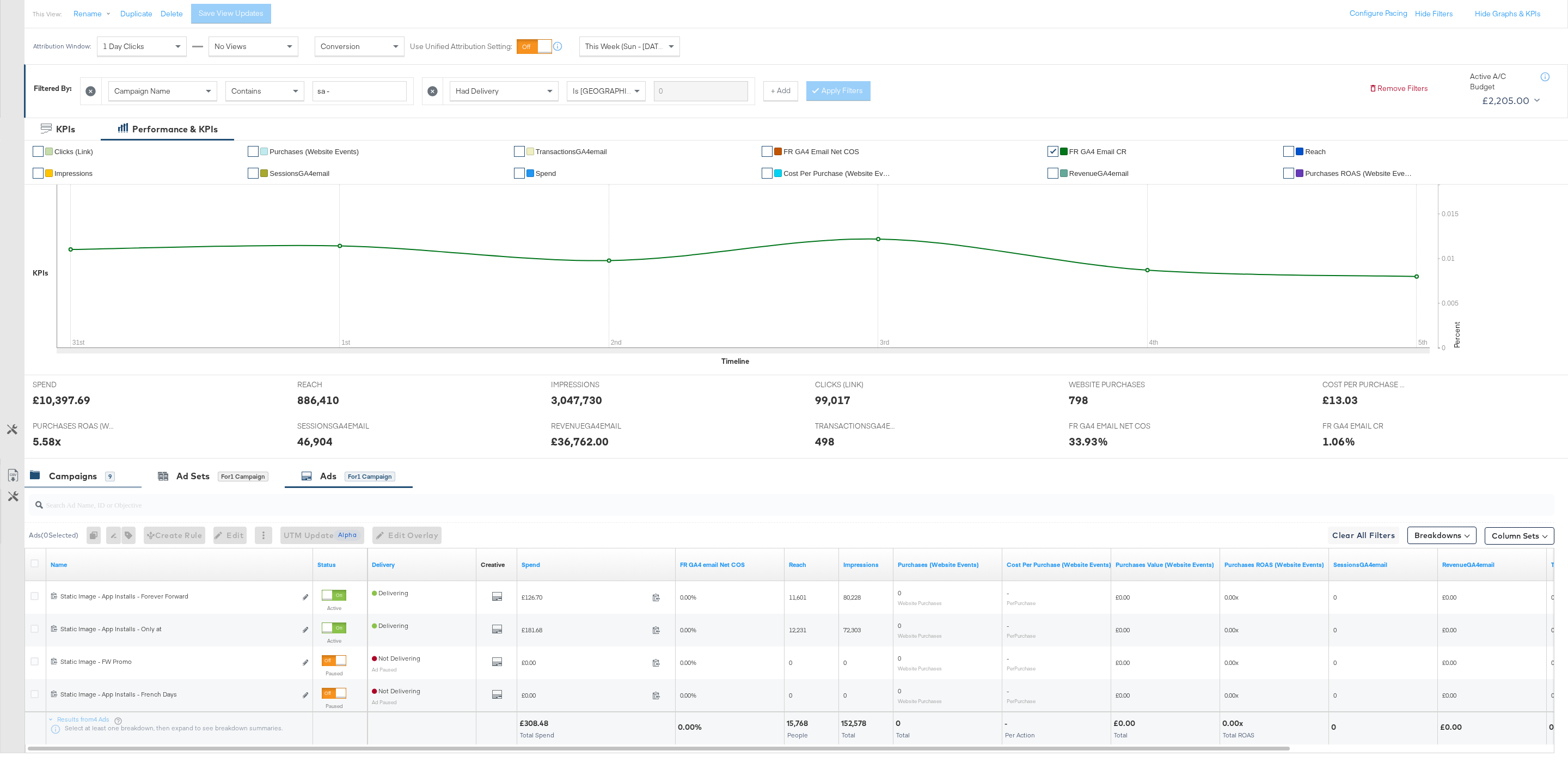
click at [77, 487] on div "Campaigns 9" at bounding box center [83, 475] width 117 height 23
